Goal: Task Accomplishment & Management: Manage account settings

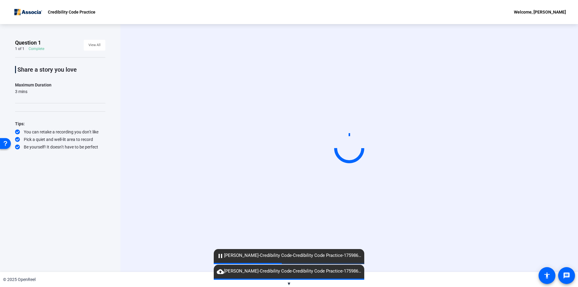
click at [285, 283] on div "© 2025 OpenReel" at bounding box center [289, 279] width 578 height 15
click at [288, 283] on span "▼" at bounding box center [289, 283] width 5 height 5
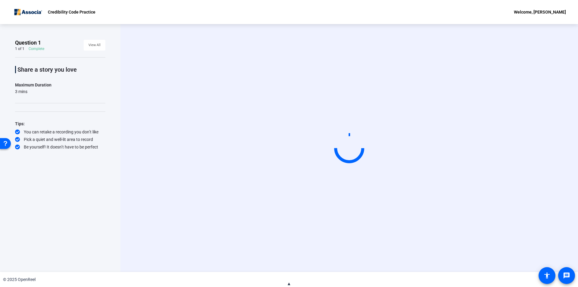
click at [289, 283] on span "▲" at bounding box center [289, 283] width 5 height 5
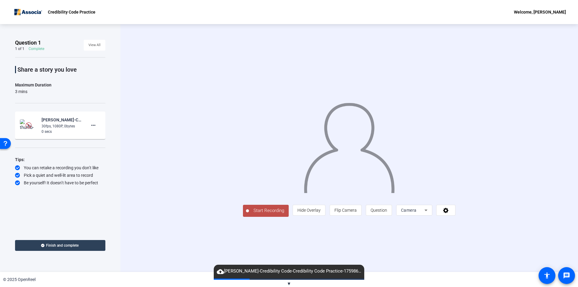
click at [78, 245] on span "Finish and complete" at bounding box center [62, 245] width 32 height 5
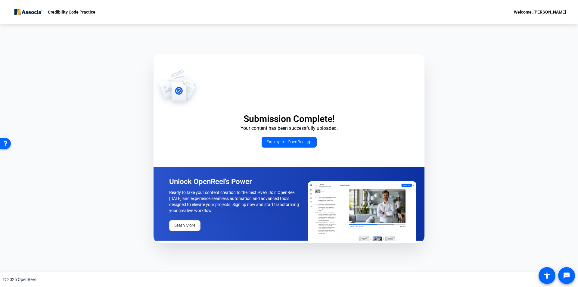
click at [492, 175] on div "Submission Complete! Your content has been successfully uploaded. Sign up for O…" at bounding box center [289, 148] width 578 height 248
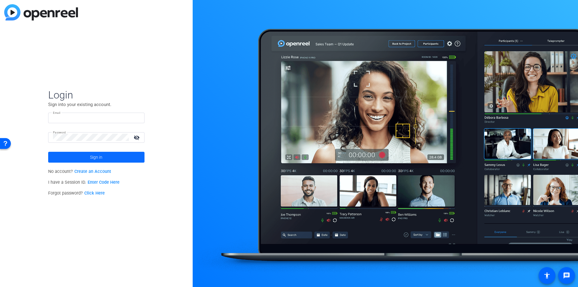
type input "sclausen@associaonline.com"
click at [92, 154] on span "Sign in" at bounding box center [96, 157] width 12 height 15
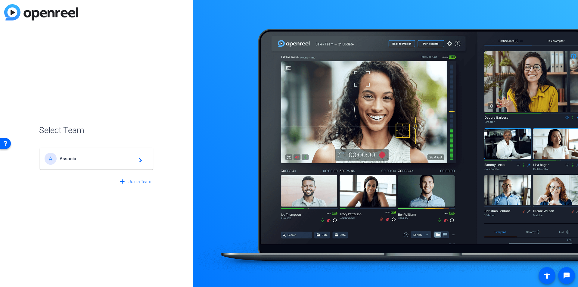
click at [101, 157] on span "Associa" at bounding box center [97, 158] width 75 height 5
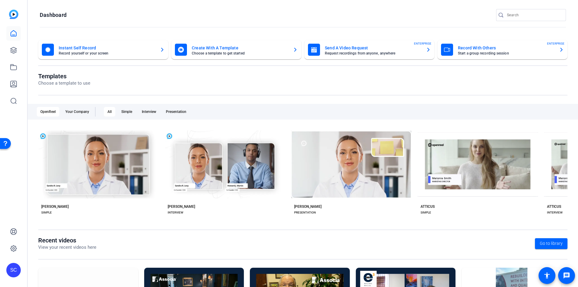
click at [263, 248] on openreel-page-title "Recent videos View your recent videos here Go to library" at bounding box center [302, 243] width 529 height 14
click at [14, 48] on icon at bounding box center [14, 50] width 6 height 6
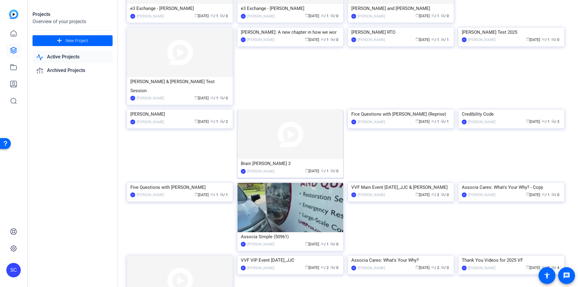
scroll to position [90, 0]
click at [480, 109] on img at bounding box center [511, 109] width 106 height 0
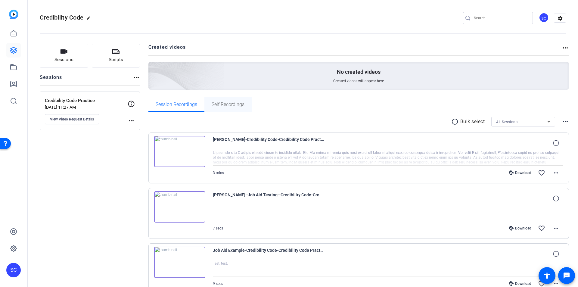
click at [243, 106] on span "Self Recordings" at bounding box center [227, 104] width 33 height 5
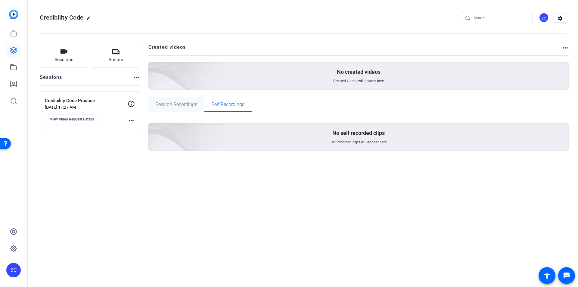
click at [181, 106] on span "Session Recordings" at bounding box center [177, 104] width 42 height 5
